Goal: Manage account settings

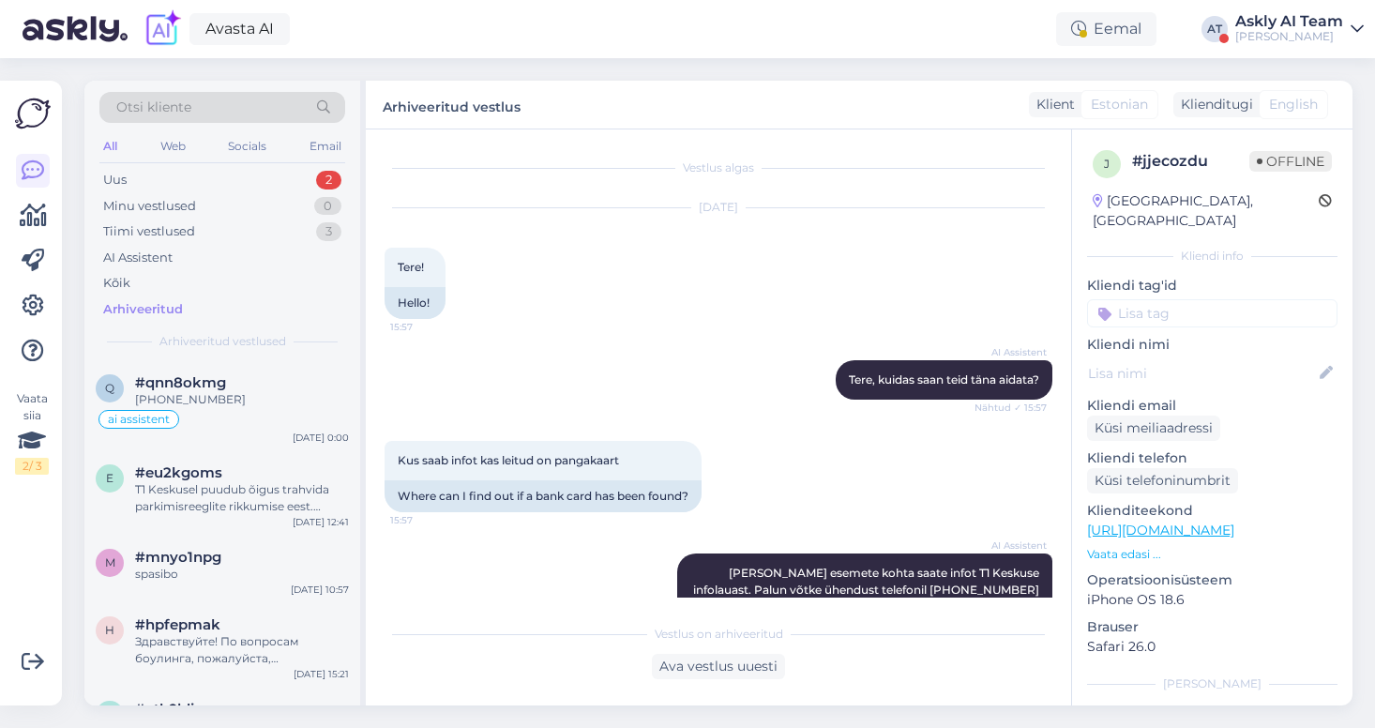
scroll to position [260, 0]
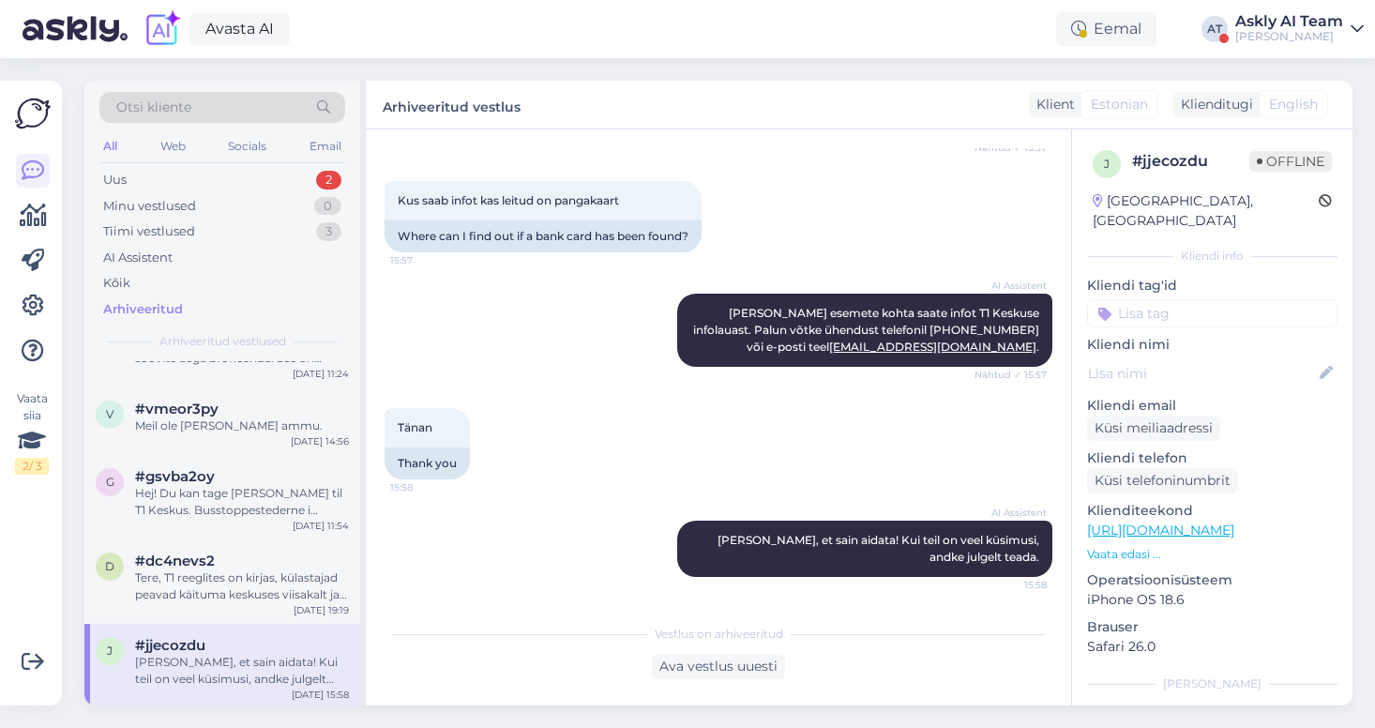
click at [1252, 24] on div "Askly AI Team" at bounding box center [1290, 21] width 108 height 15
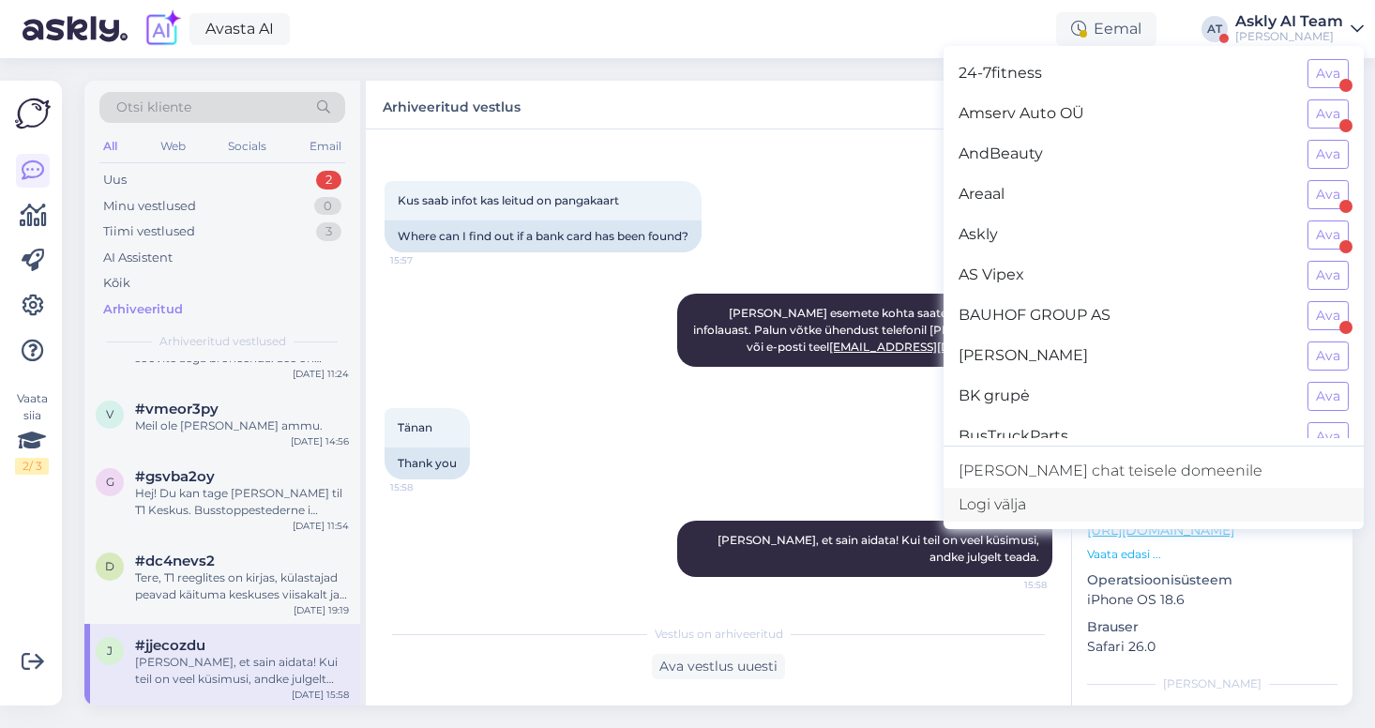
click at [1095, 500] on div "Logi välja" at bounding box center [1154, 505] width 420 height 34
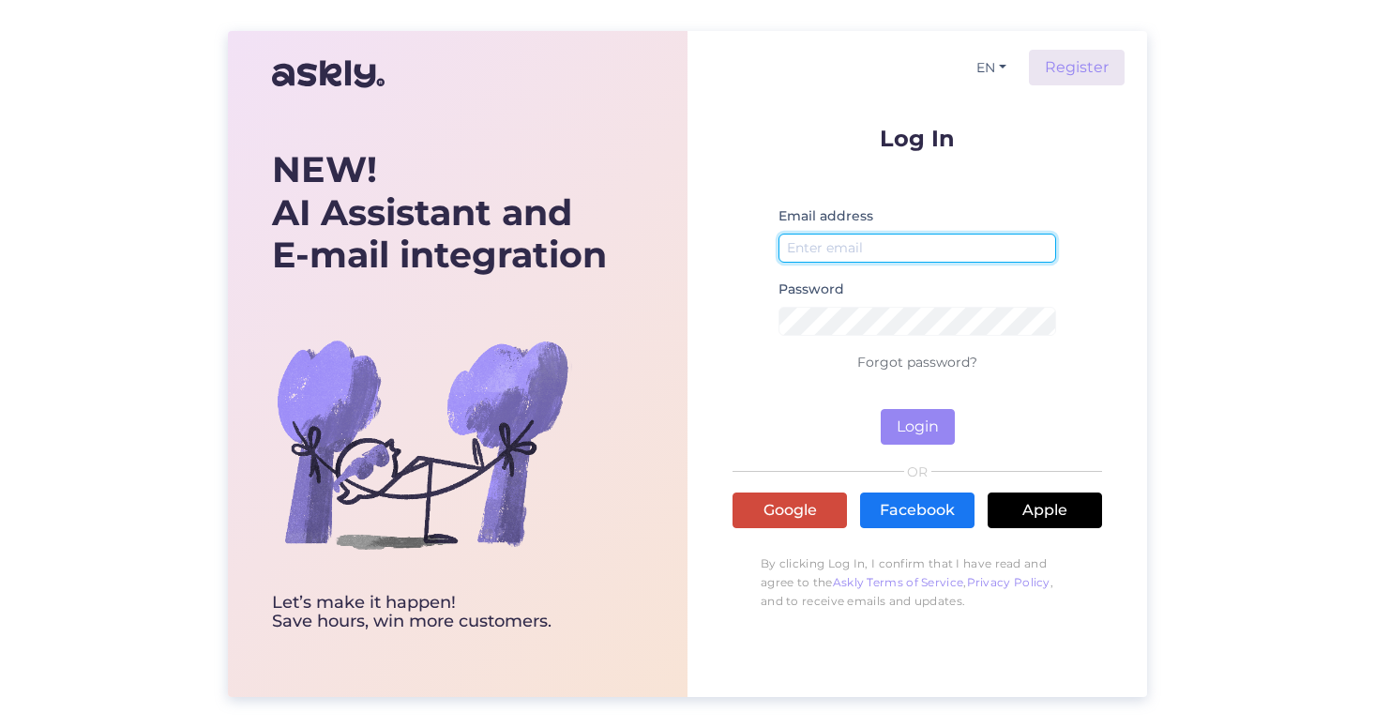
type input "[EMAIL_ADDRESS][DOMAIN_NAME]"
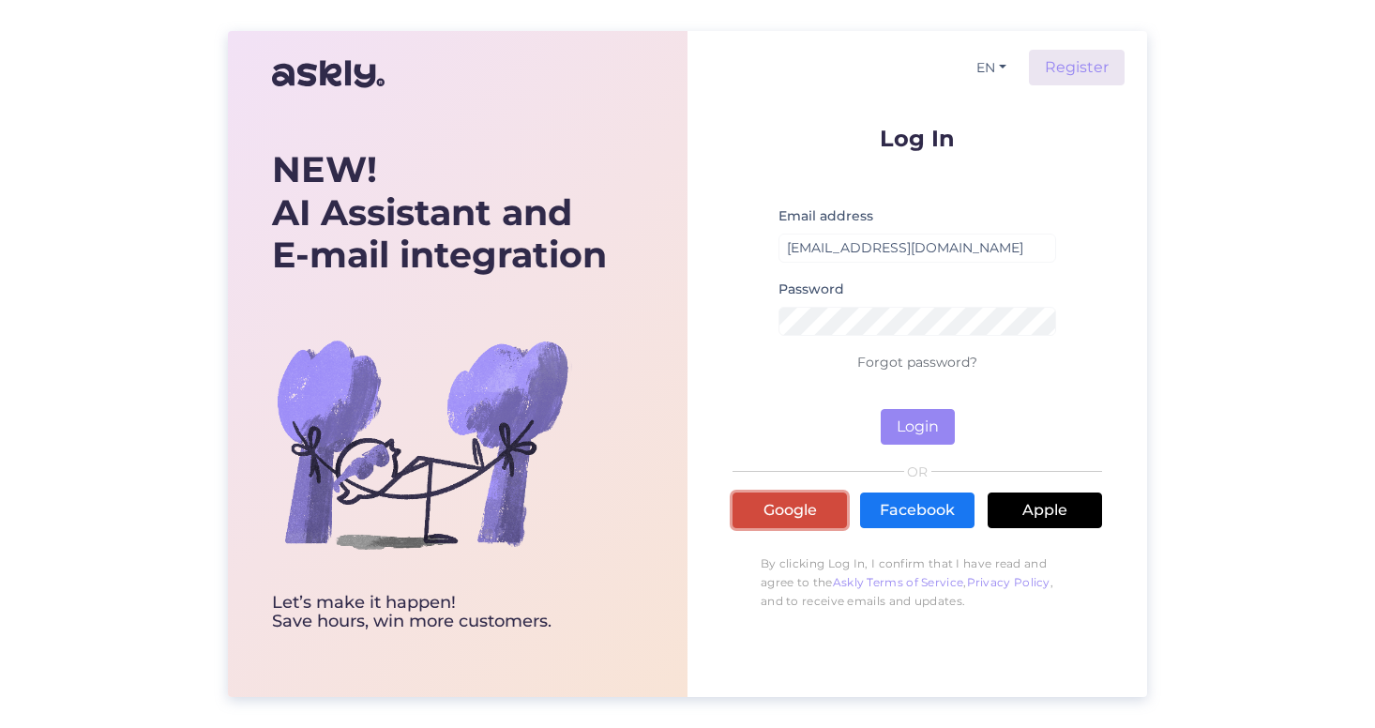
click at [797, 514] on link "Google" at bounding box center [790, 511] width 114 height 36
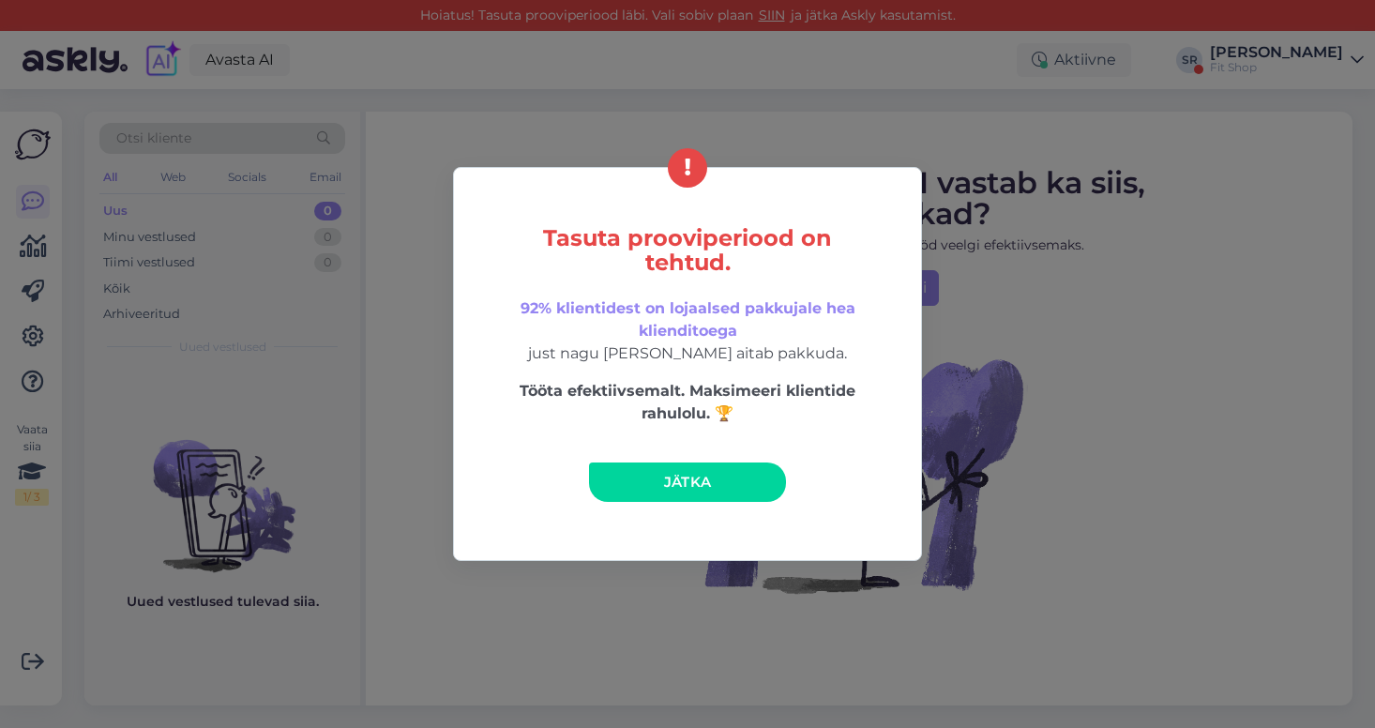
click at [715, 492] on link "Jätka" at bounding box center [687, 482] width 197 height 39
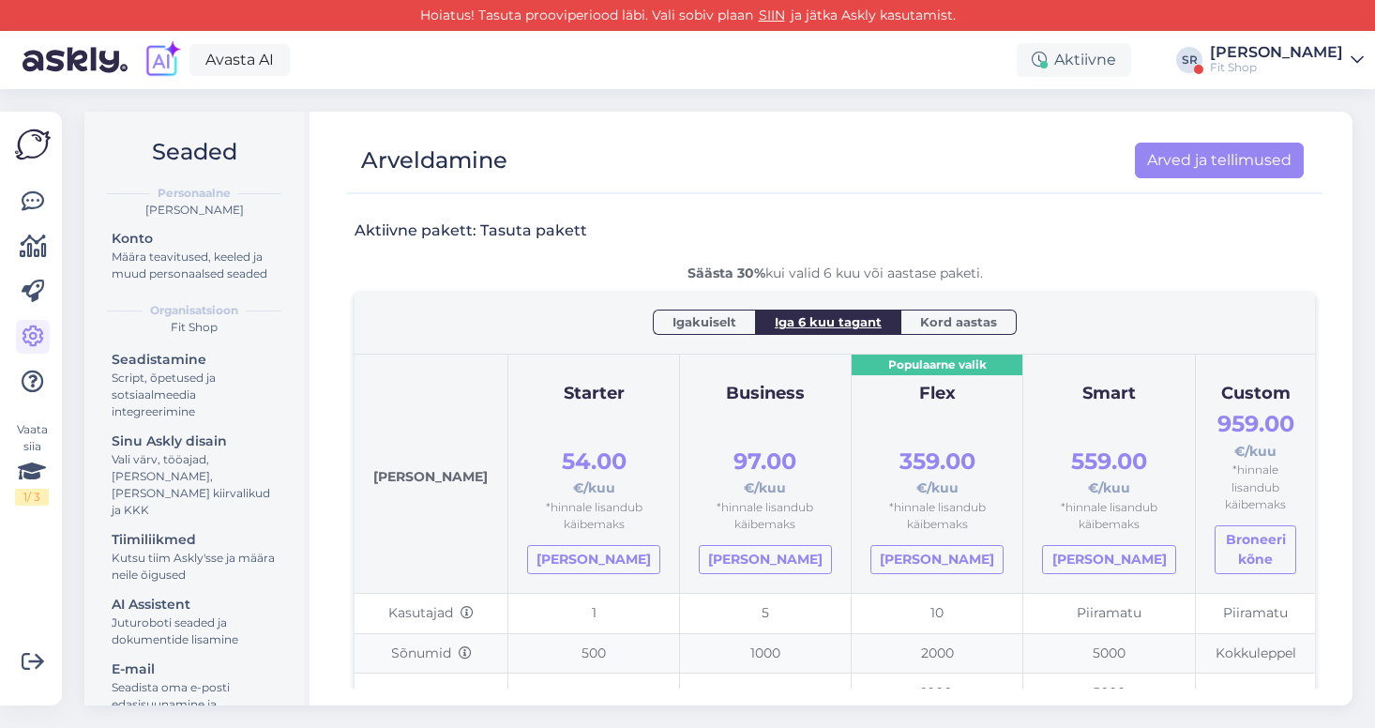
click at [1326, 53] on div "Sandra Roosna" at bounding box center [1276, 52] width 133 height 15
